Goal: Browse casually

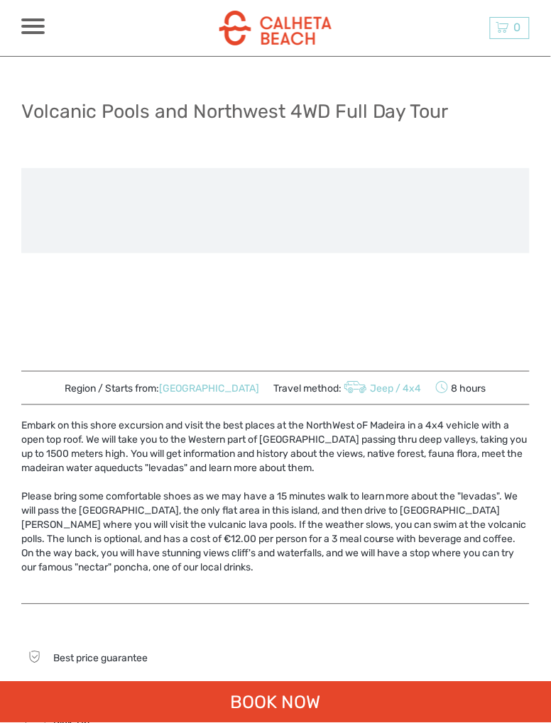
click at [40, 26] on span at bounding box center [32, 26] width 23 height 3
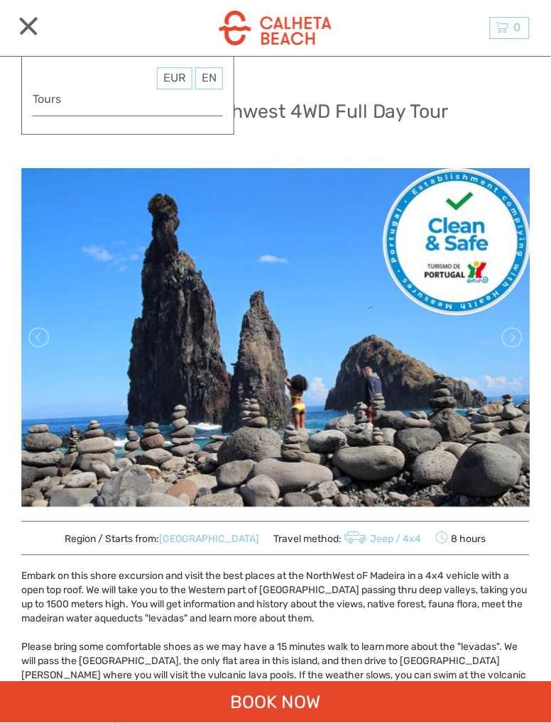
click at [26, 35] on div "EUR EUR $ £ EN English Español Deutsch Tours More" at bounding box center [32, 27] width 23 height 19
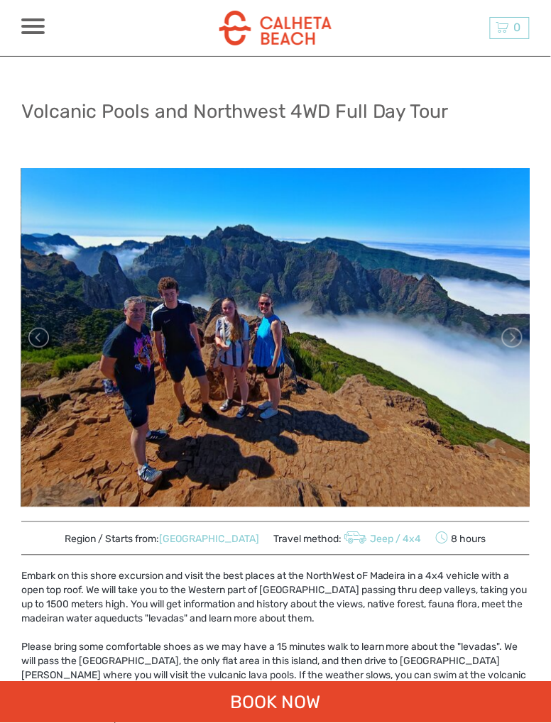
click at [252, 35] on img at bounding box center [275, 28] width 112 height 35
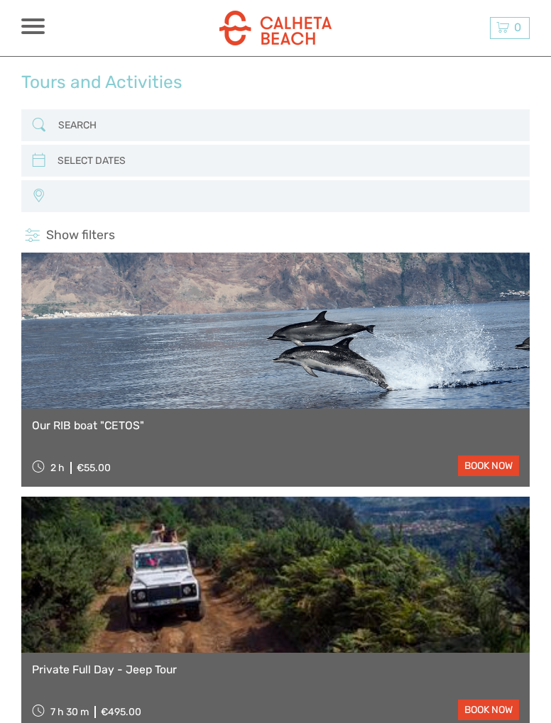
select select
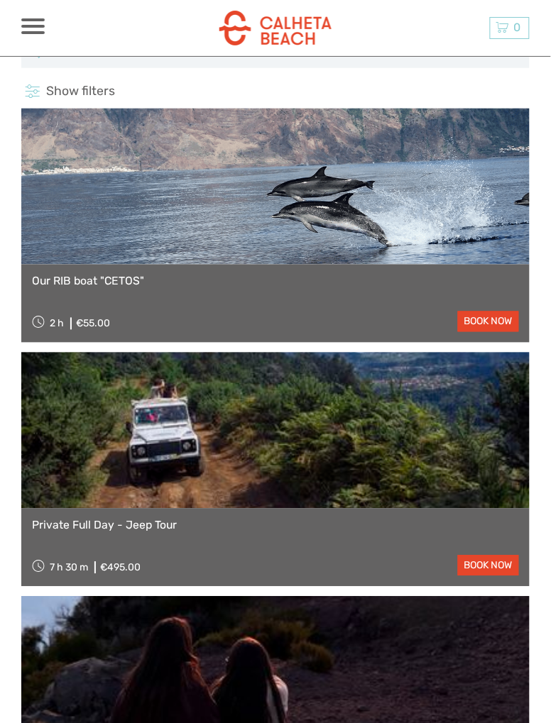
select select
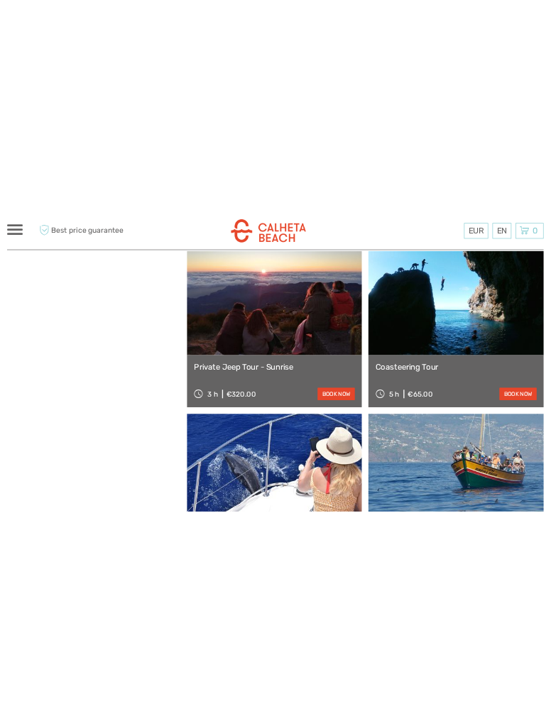
scroll to position [1906, 0]
